Goal: Task Accomplishment & Management: Manage account settings

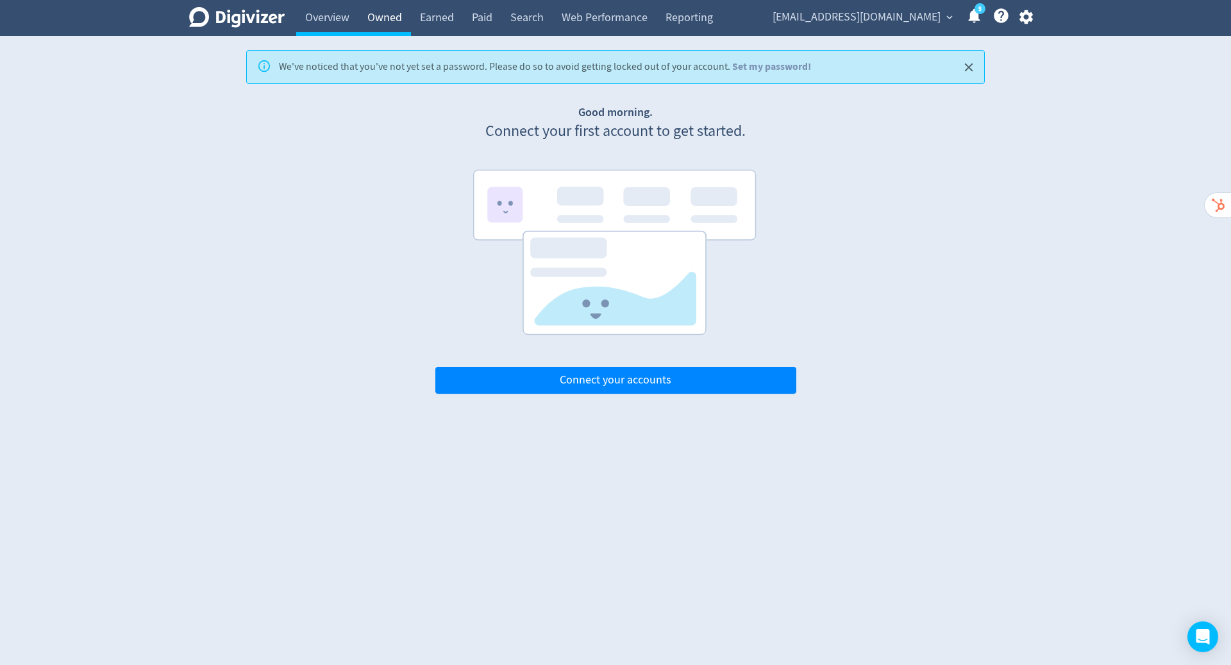
click at [375, 22] on link "Owned" at bounding box center [384, 18] width 53 height 36
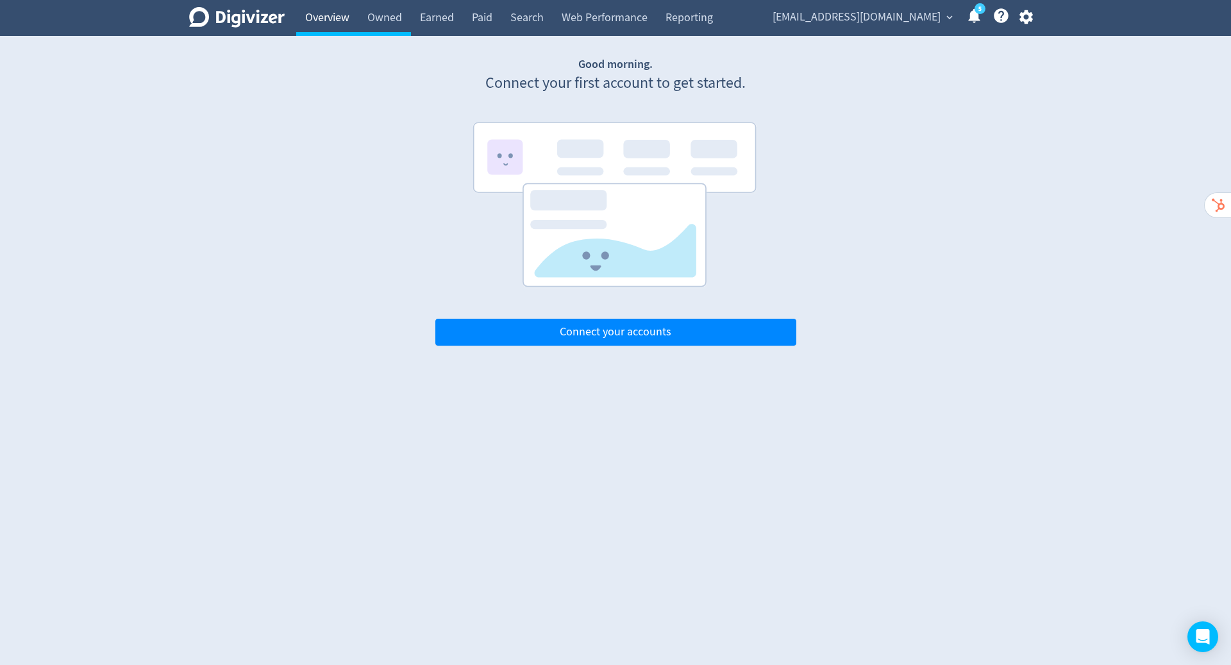
click at [339, 18] on link "Overview" at bounding box center [327, 18] width 62 height 36
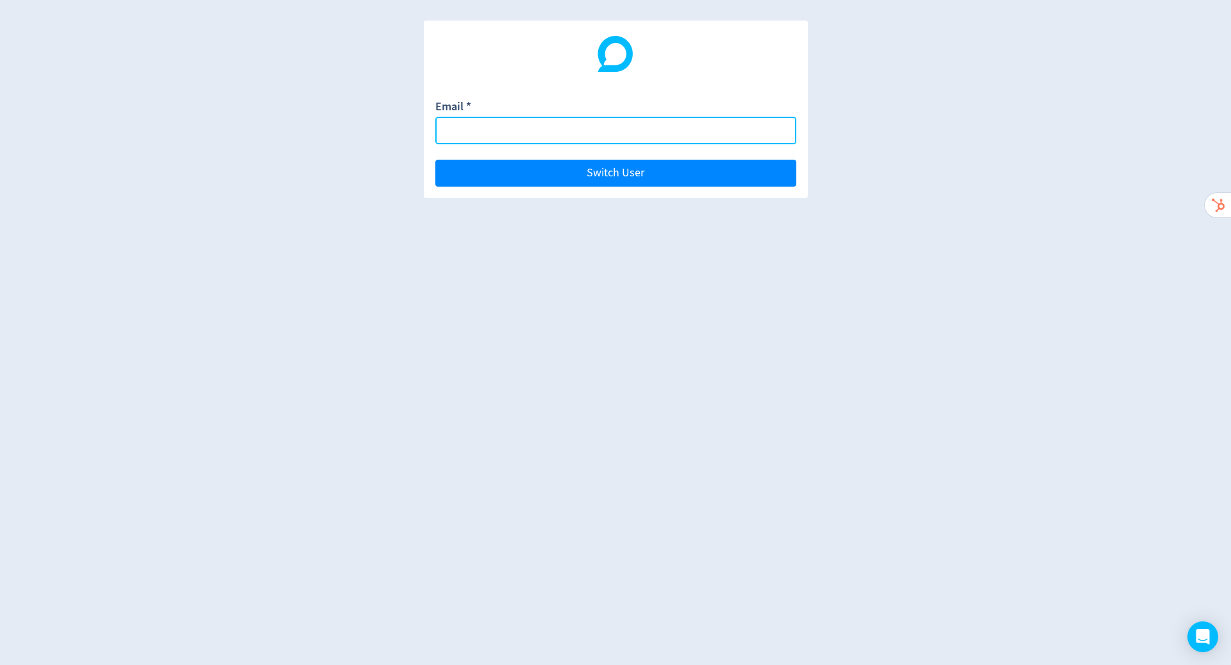
click at [500, 123] on input "Email *" at bounding box center [615, 131] width 361 height 28
paste input "[EMAIL_ADDRESS][DOMAIN_NAME]"
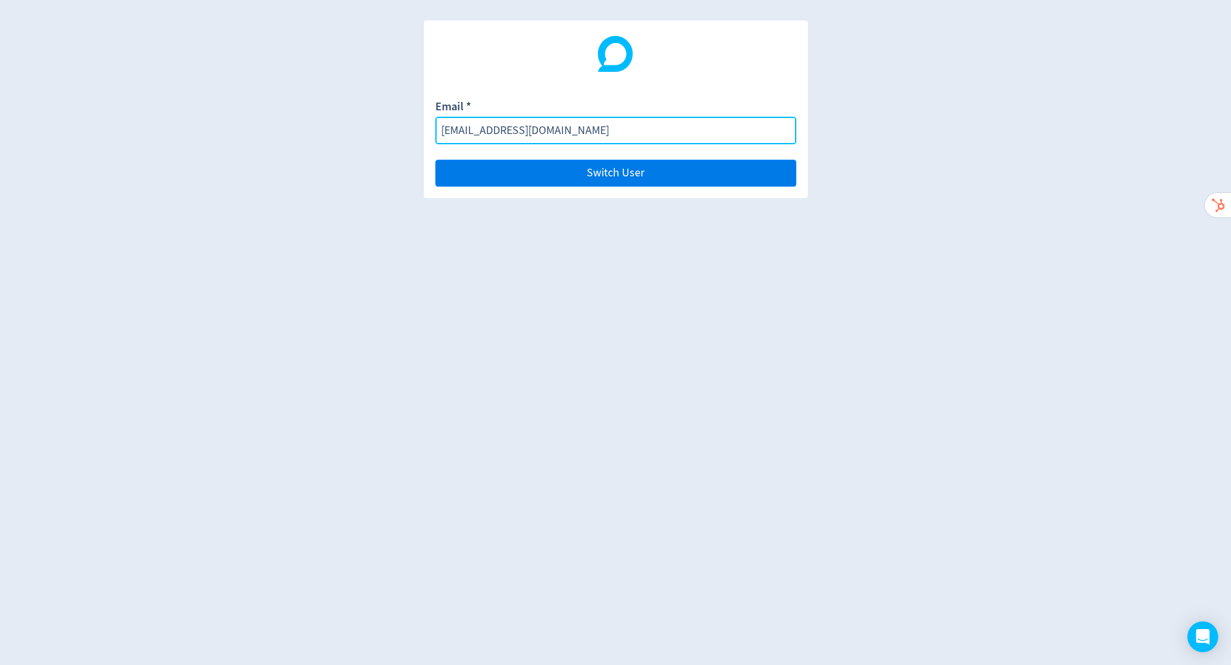
type input "[EMAIL_ADDRESS][DOMAIN_NAME]"
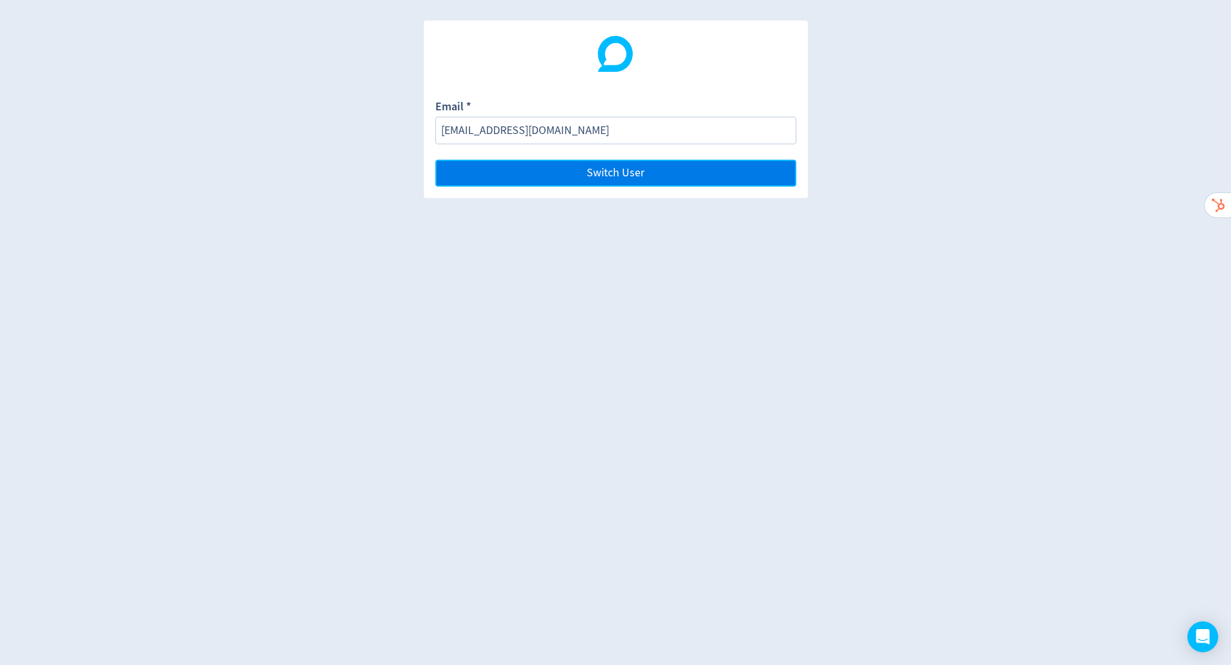
click at [565, 170] on button "Switch User" at bounding box center [615, 173] width 361 height 27
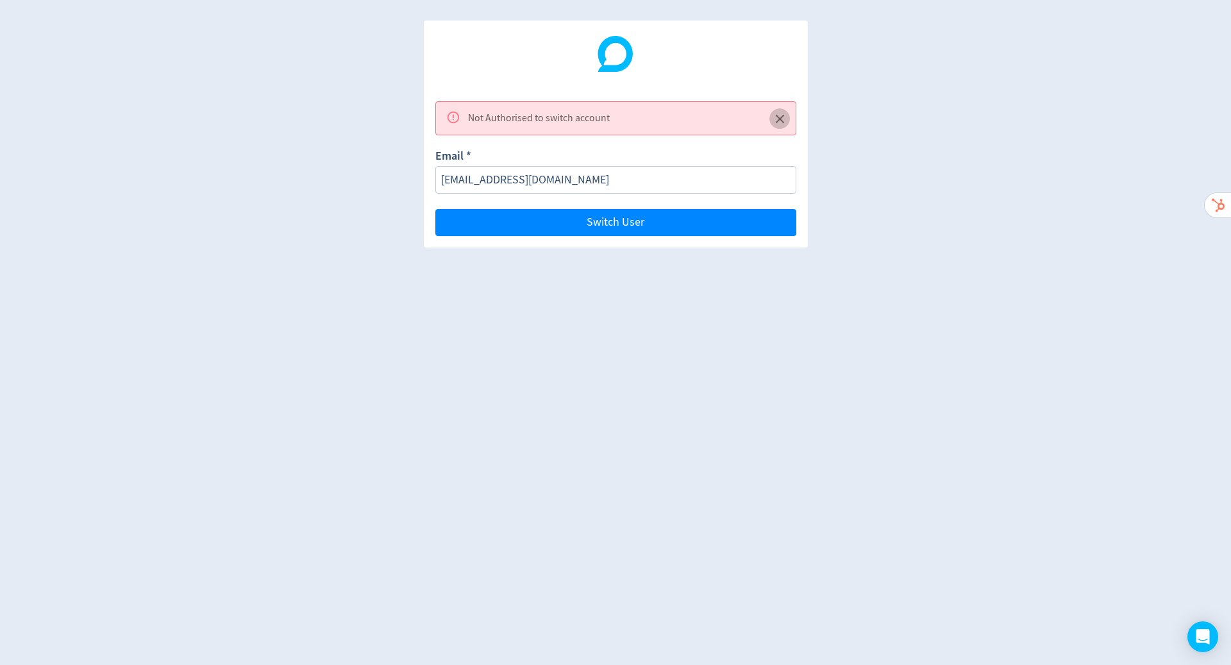
click at [776, 122] on icon "Close" at bounding box center [780, 119] width 15 height 15
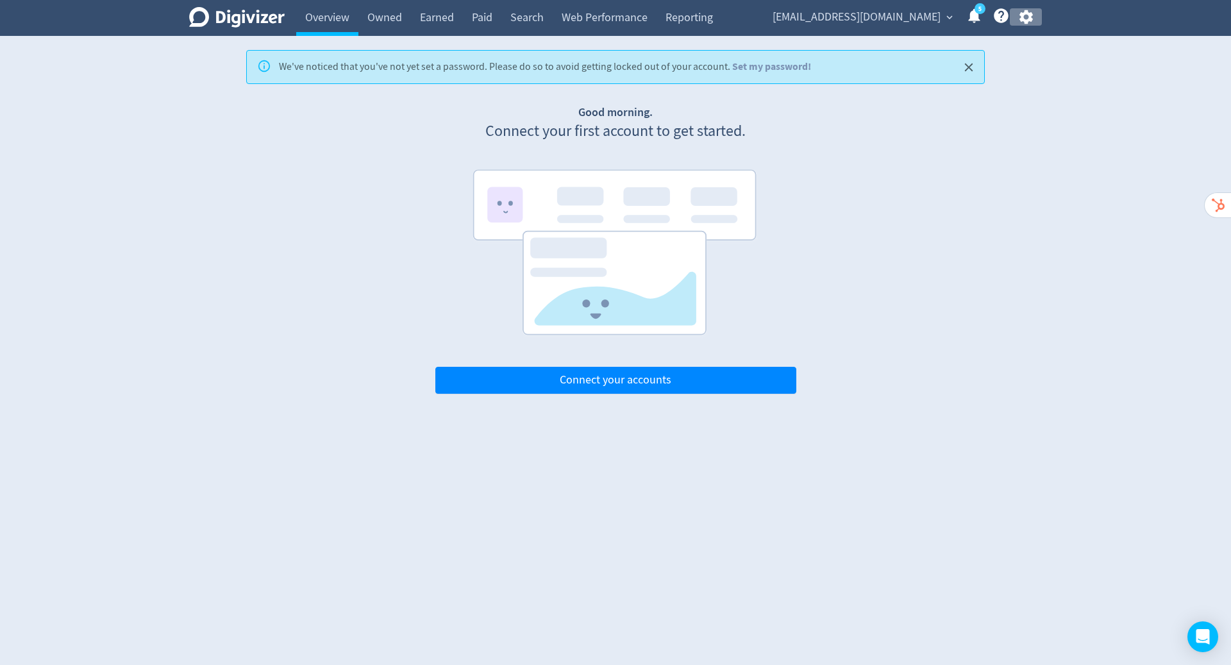
click at [1027, 15] on icon "button" at bounding box center [1026, 16] width 17 height 17
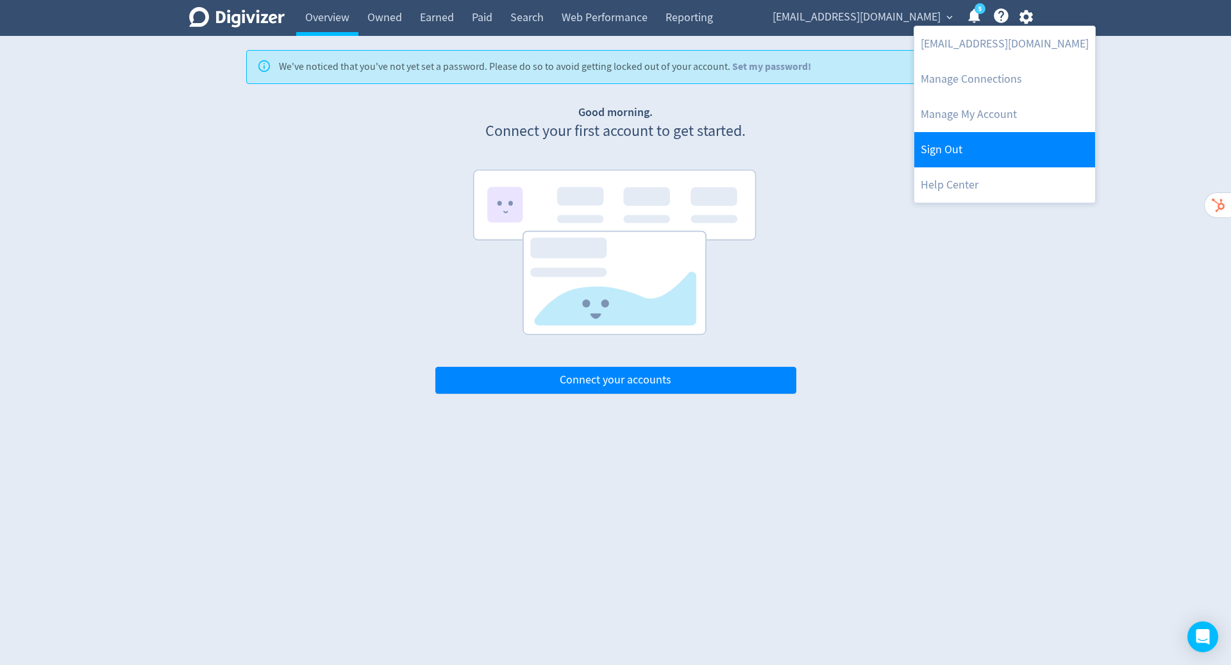
click at [1001, 149] on link "Sign Out" at bounding box center [1004, 149] width 181 height 35
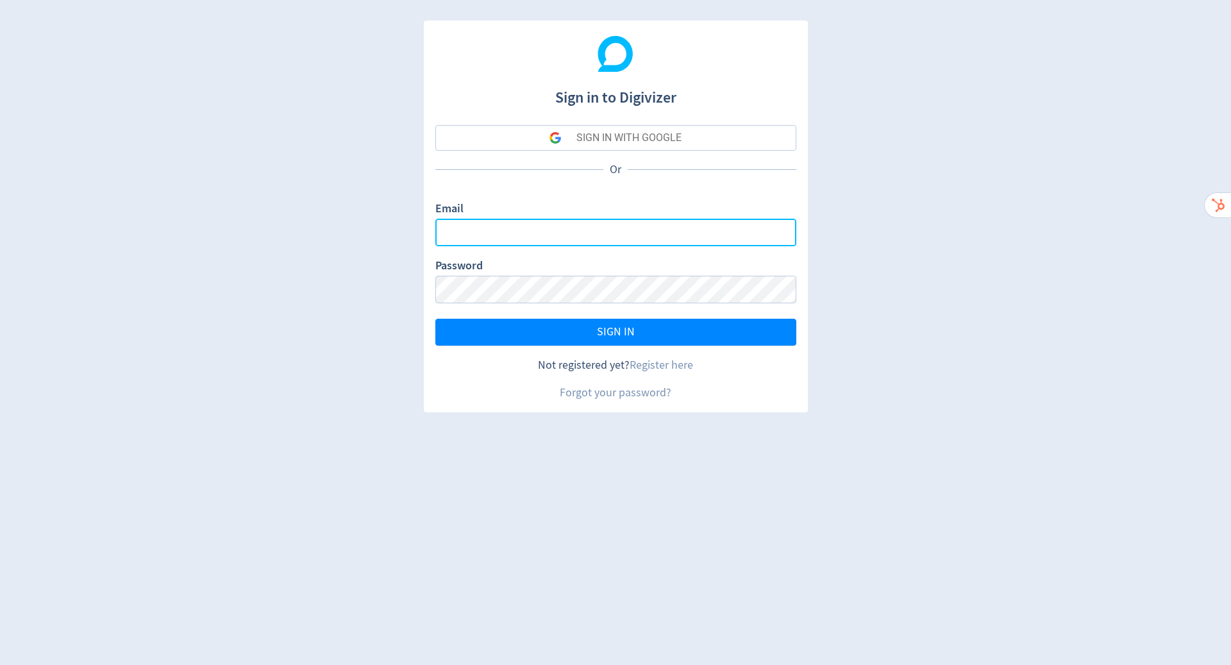
click at [571, 229] on input "Email" at bounding box center [615, 233] width 361 height 28
type input "X"
click at [0, 664] on com-1password-button at bounding box center [0, 665] width 0 height 0
type input "[PERSON_NAME][EMAIL_ADDRESS][PERSON_NAME][DOMAIN_NAME]"
